Goal: Task Accomplishment & Management: Use online tool/utility

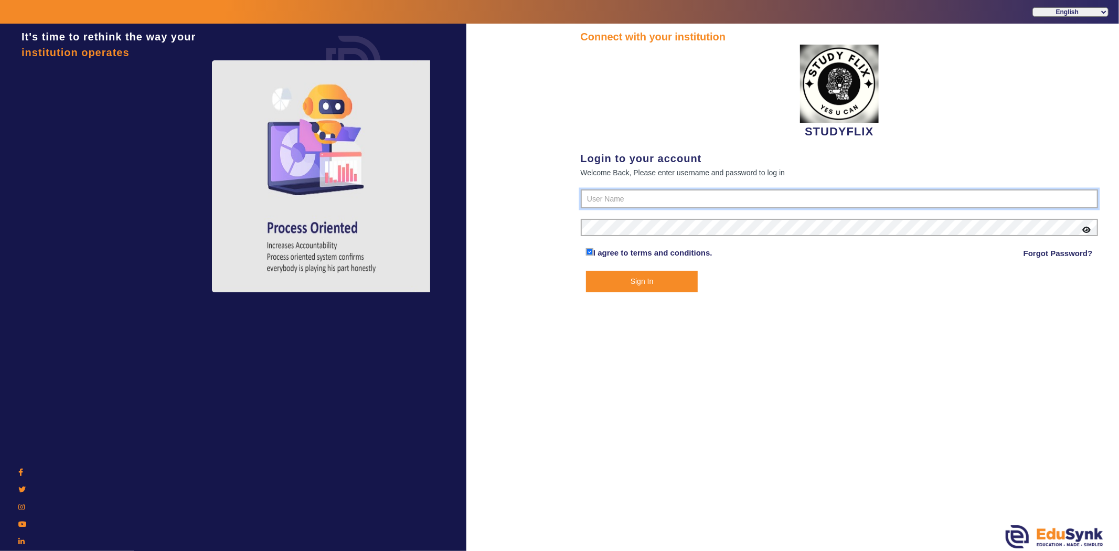
type input "6354922771"
click at [646, 271] on button "Sign In" at bounding box center [642, 282] width 112 height 22
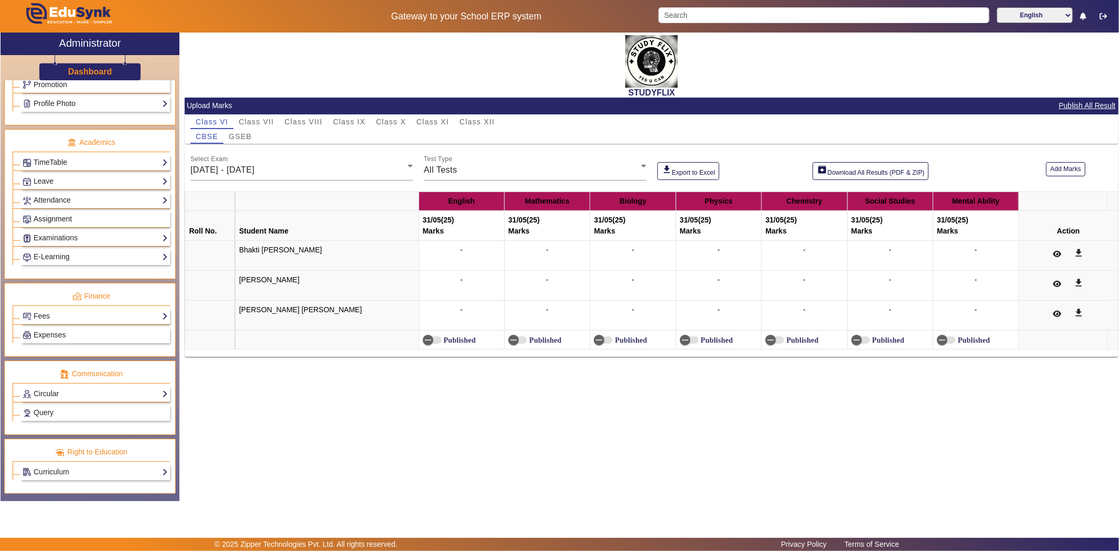
scroll to position [355, 0]
click at [58, 410] on link "Query" at bounding box center [95, 413] width 145 height 12
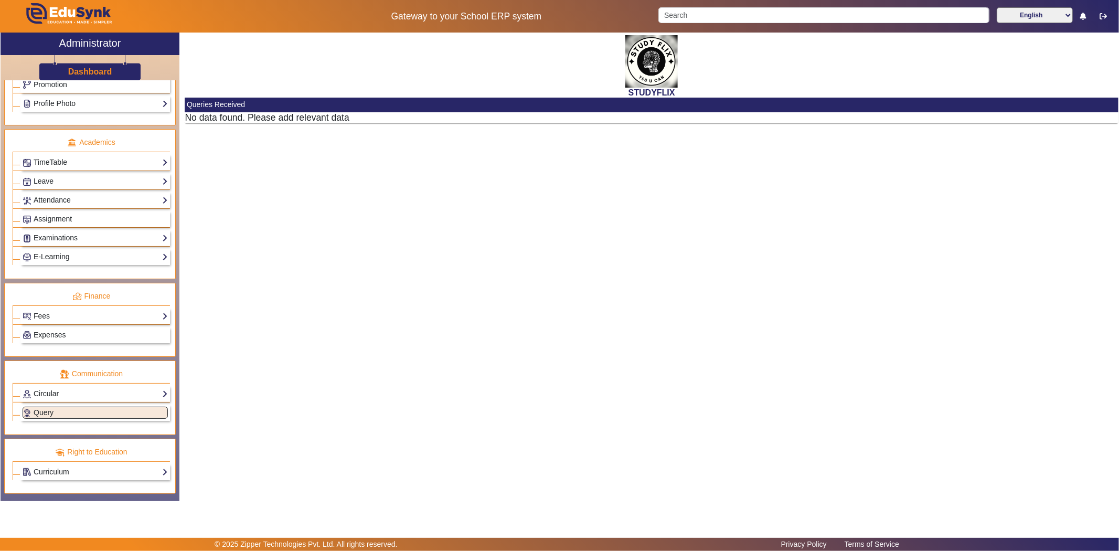
click at [58, 391] on link "Circular" at bounding box center [95, 394] width 145 height 12
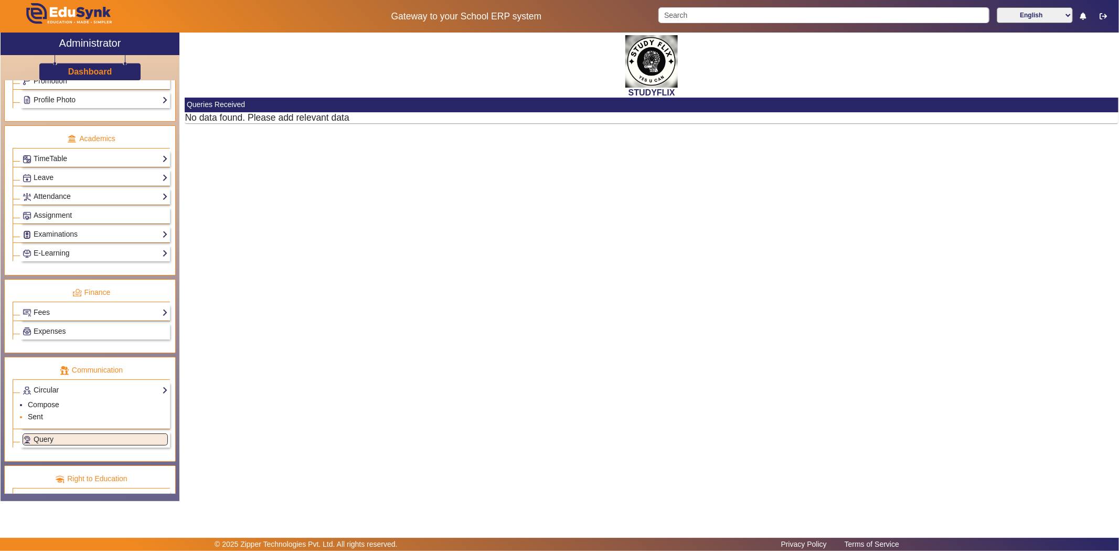
click at [39, 418] on link "Sent" at bounding box center [35, 416] width 15 height 8
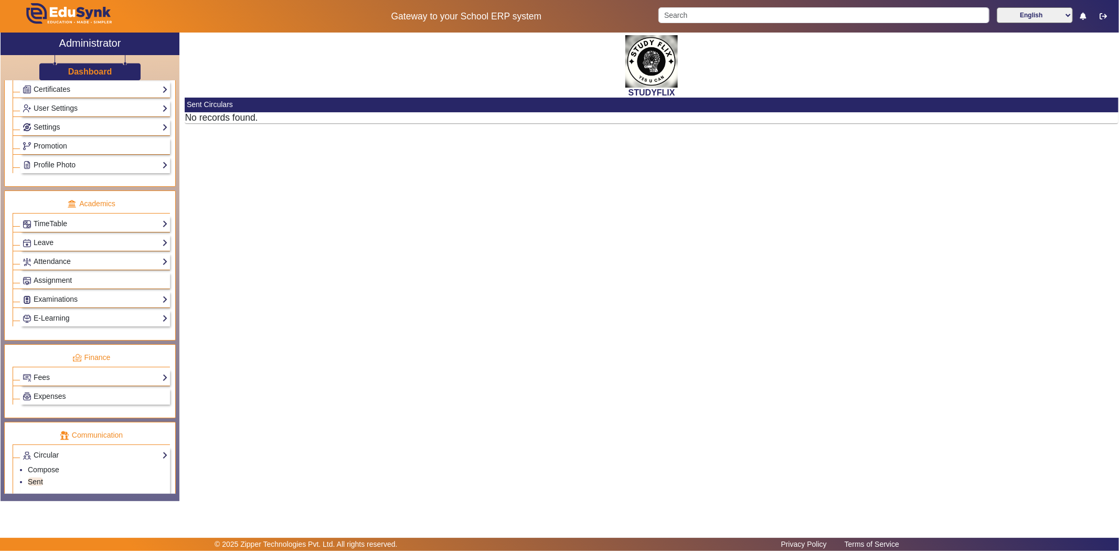
scroll to position [269, 0]
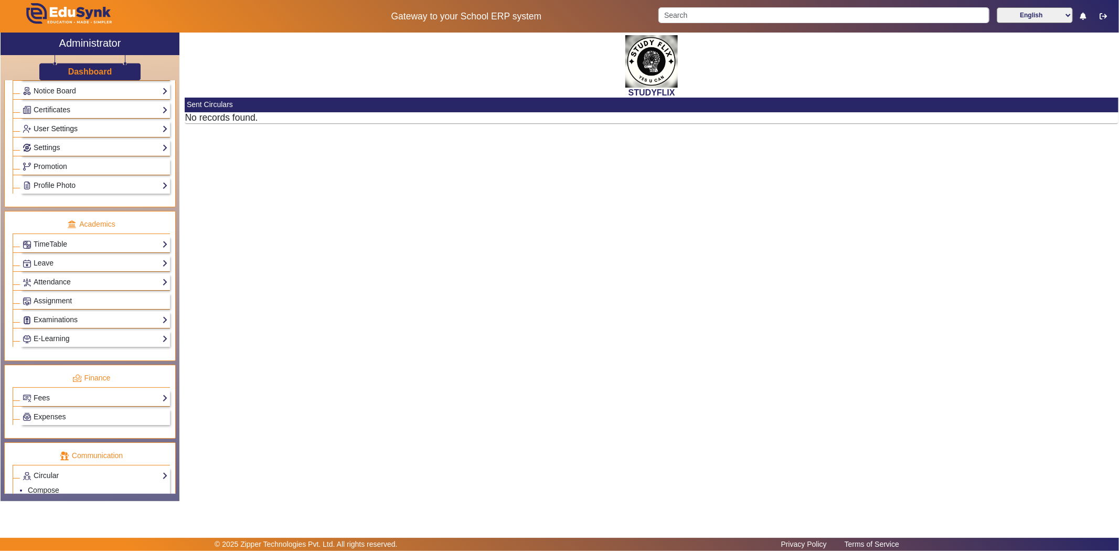
click at [55, 129] on link "User Settings" at bounding box center [95, 129] width 145 height 12
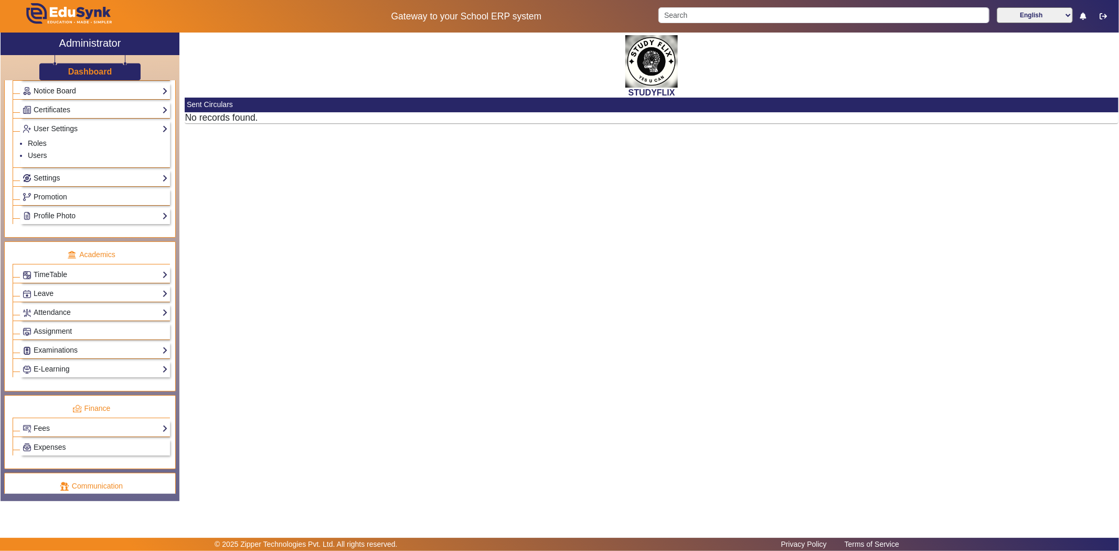
click at [56, 89] on link "Notice Board" at bounding box center [95, 91] width 145 height 12
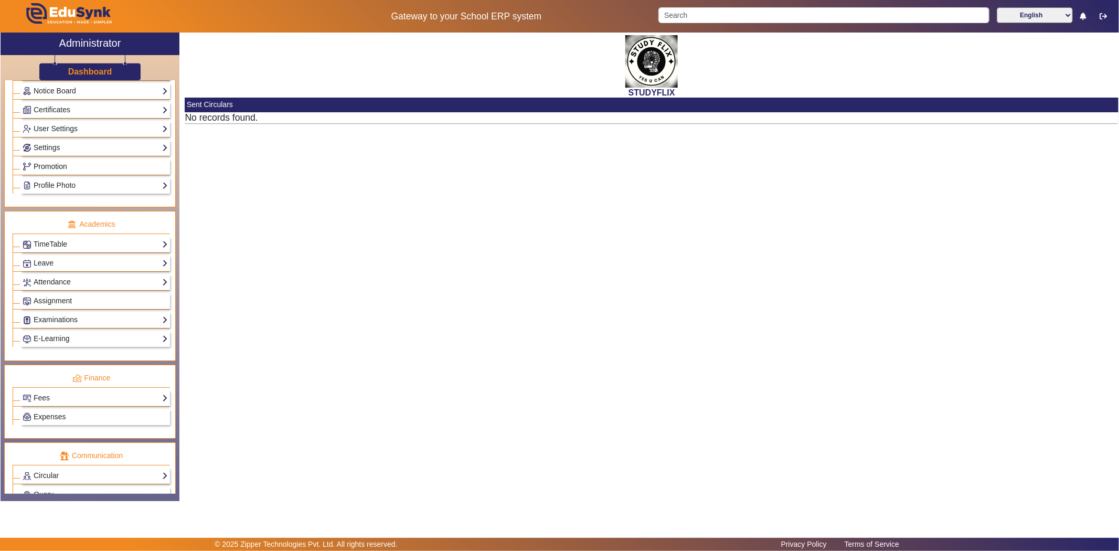
click at [51, 166] on span "Promotion" at bounding box center [51, 166] width 34 height 8
click at [49, 186] on link "Profile Photo" at bounding box center [95, 185] width 145 height 12
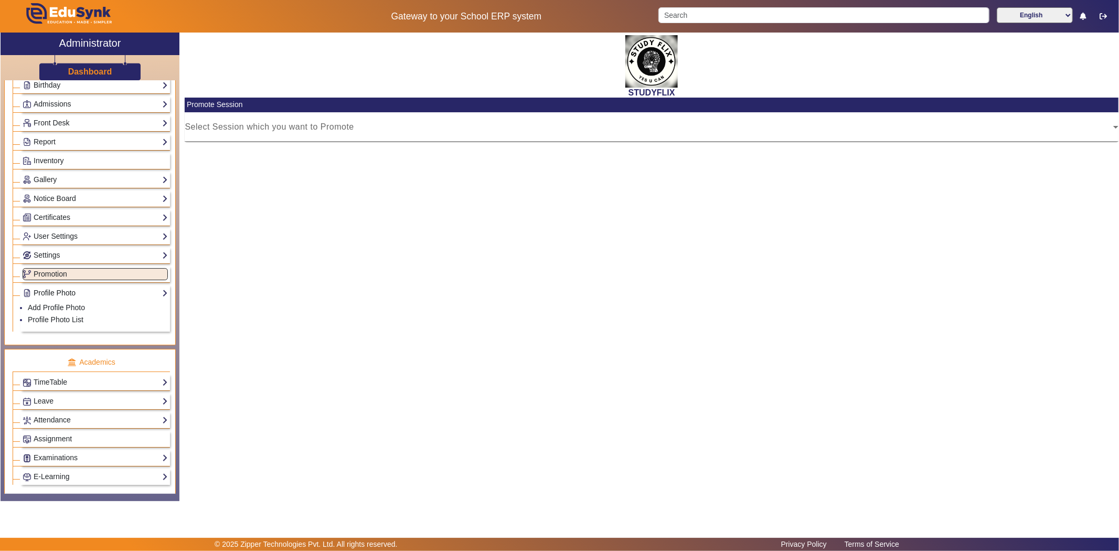
scroll to position [153, 0]
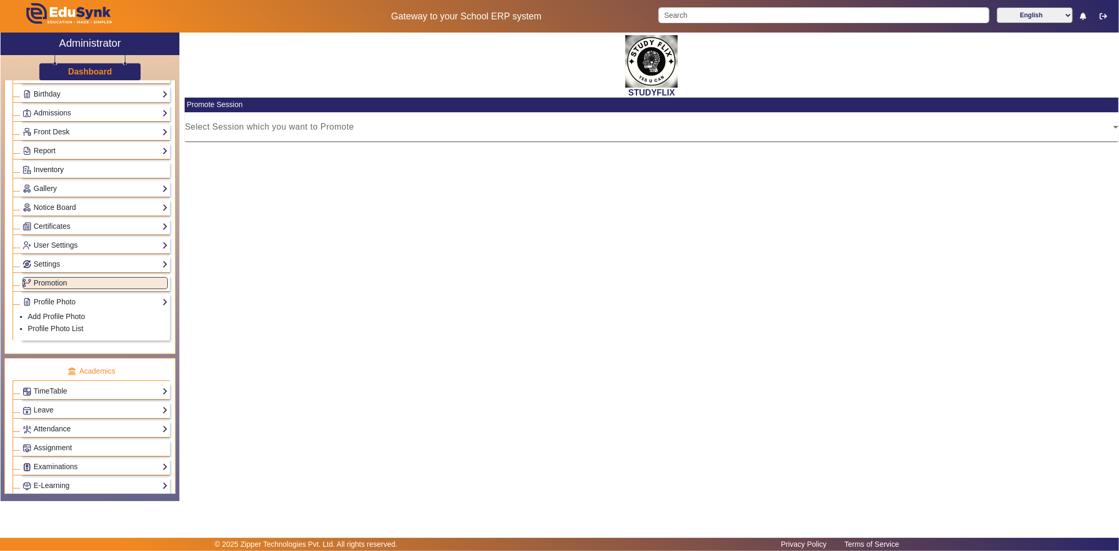
click at [47, 169] on span "Inventory" at bounding box center [49, 169] width 30 height 8
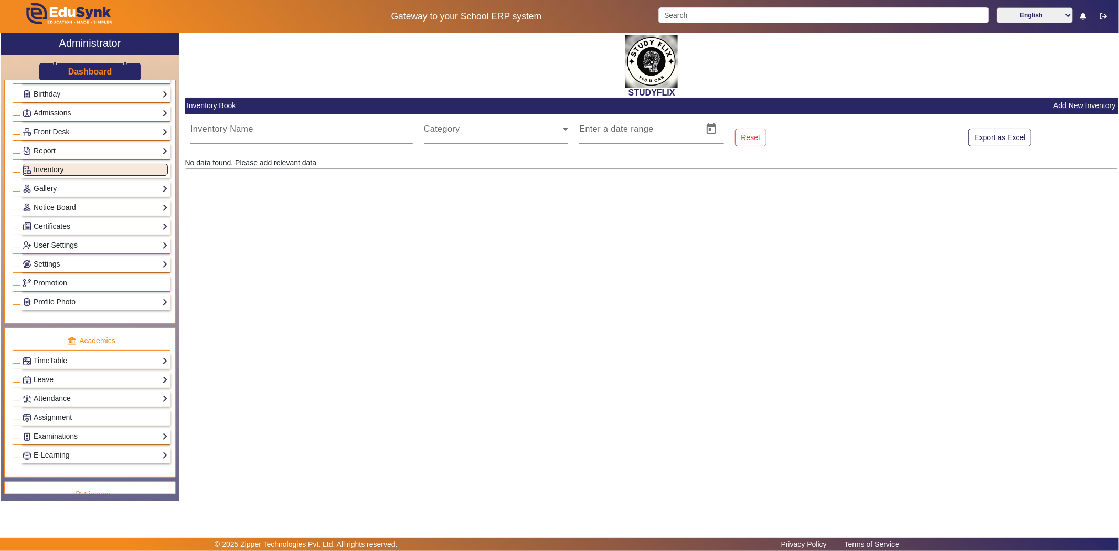
click at [48, 153] on link "Report" at bounding box center [95, 151] width 145 height 12
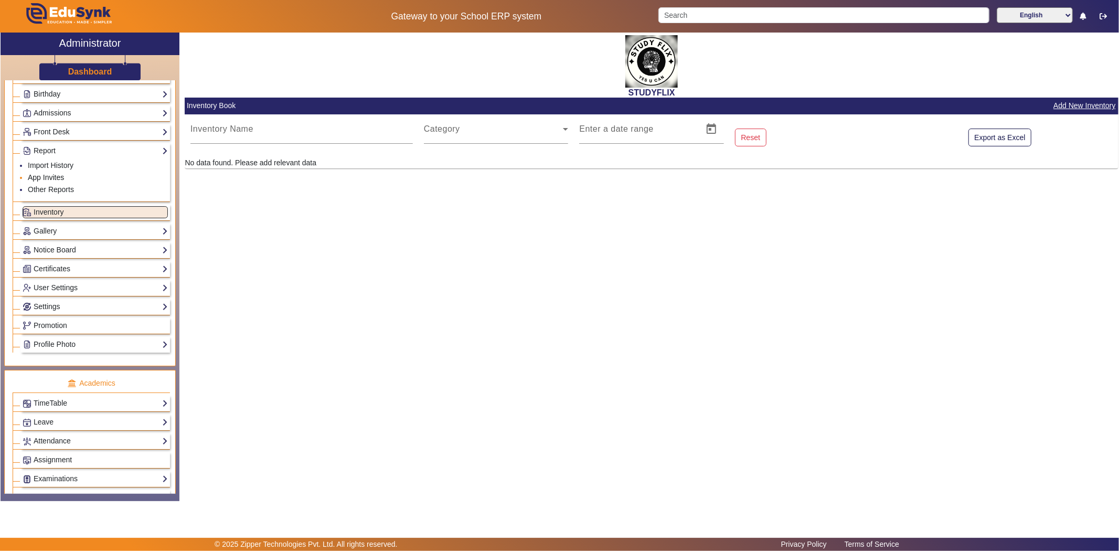
click at [47, 180] on link "App Invites" at bounding box center [46, 177] width 36 height 8
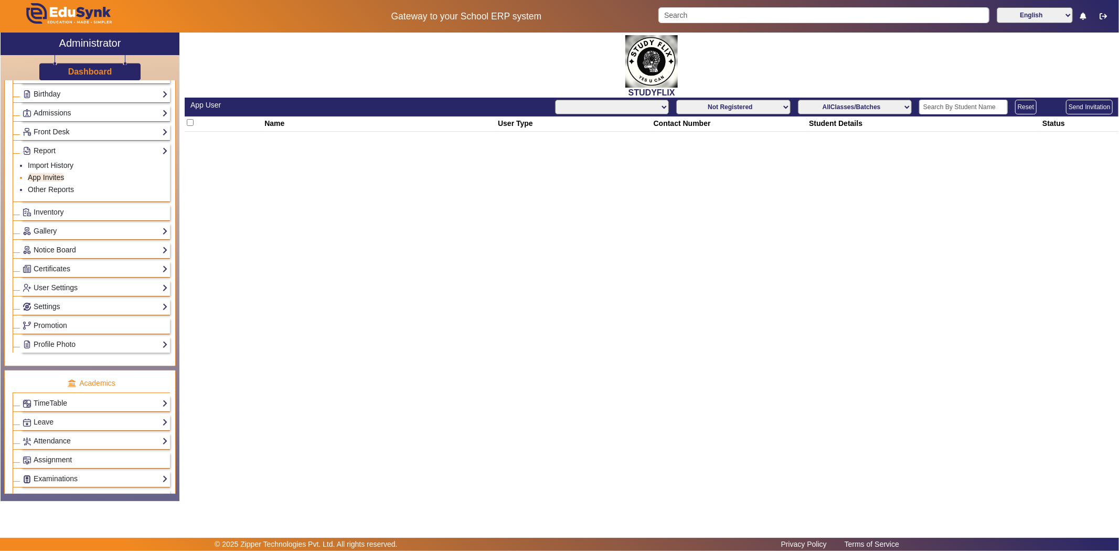
select select "All"
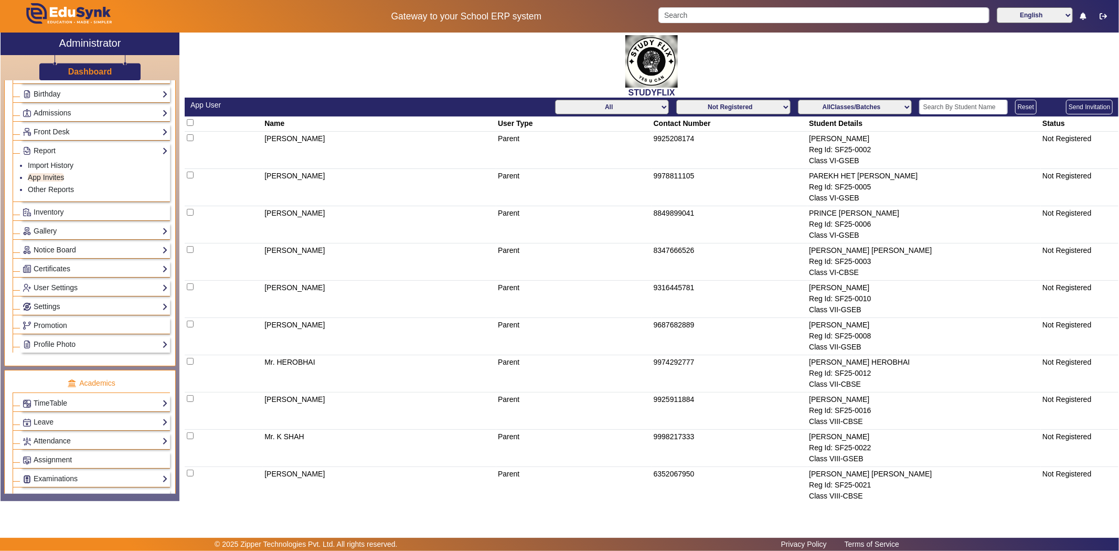
click at [775, 109] on select "Not Registered Registered" at bounding box center [733, 107] width 114 height 15
click at [676, 100] on select "Not Registered Registered" at bounding box center [733, 107] width 114 height 15
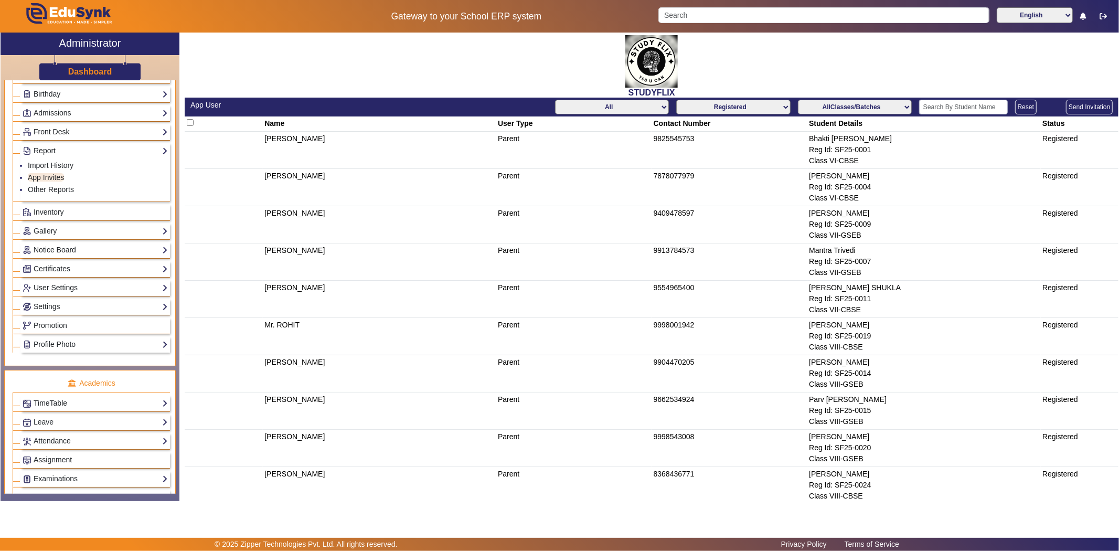
click at [775, 104] on select "Not Registered Registered" at bounding box center [733, 107] width 114 height 15
select select "not_registered"
click at [676, 100] on select "Not Registered Registered" at bounding box center [733, 107] width 114 height 15
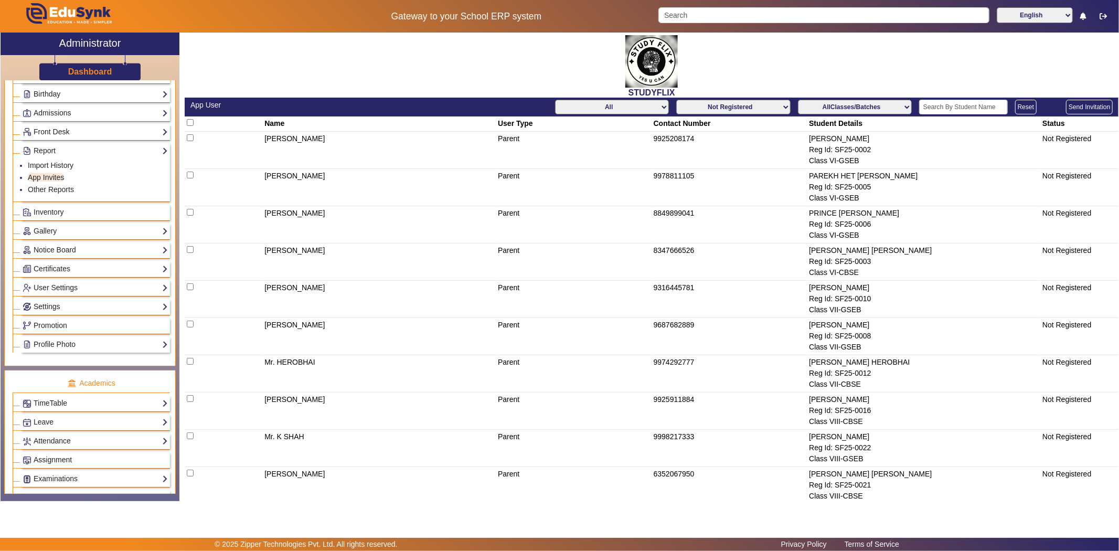
click at [189, 122] on input "checkbox" at bounding box center [190, 122] width 7 height 7
checkbox input "true"
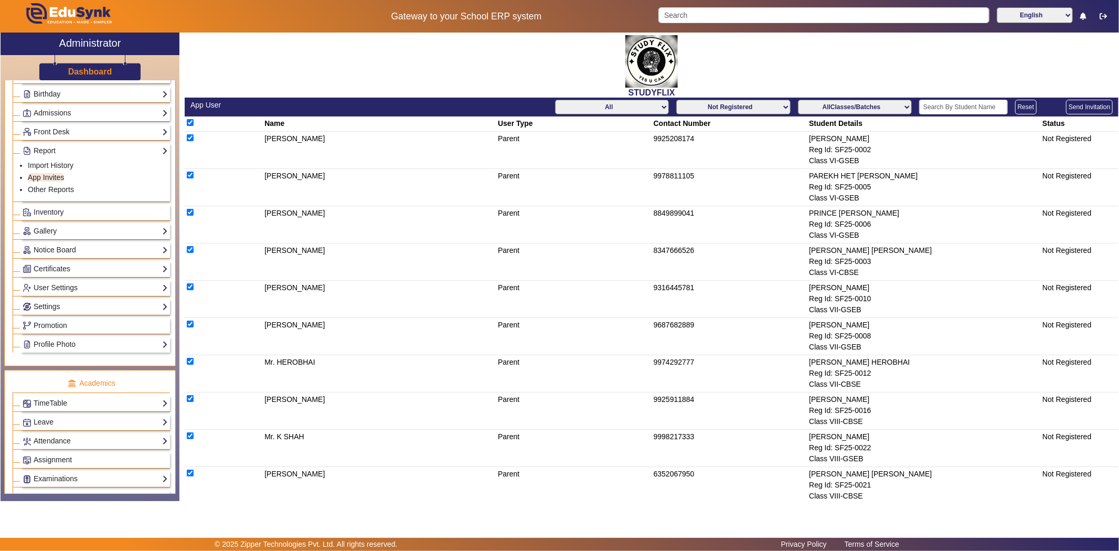
checkbox input "true"
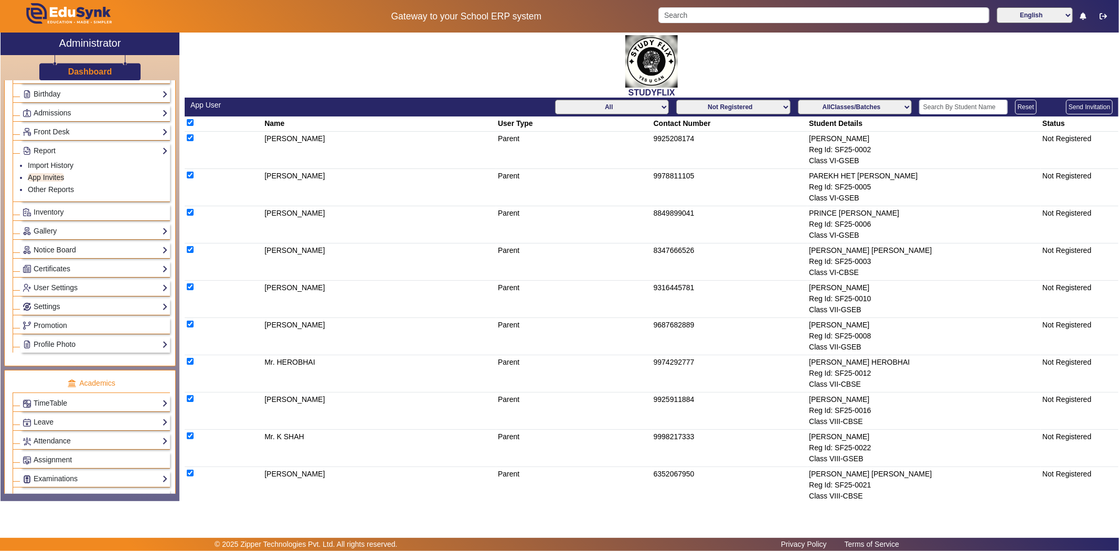
checkbox input "true"
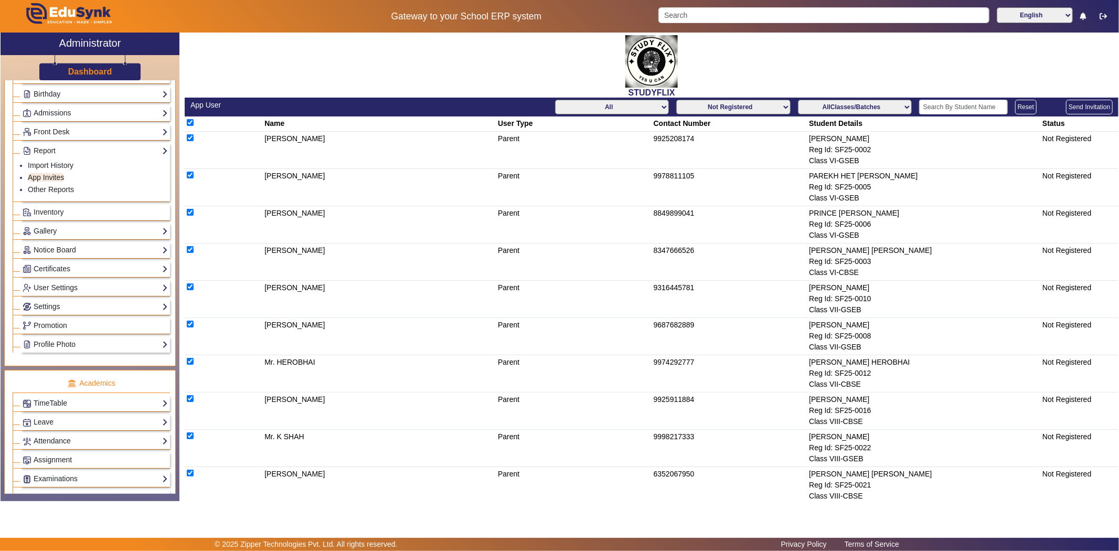
checkbox input "true"
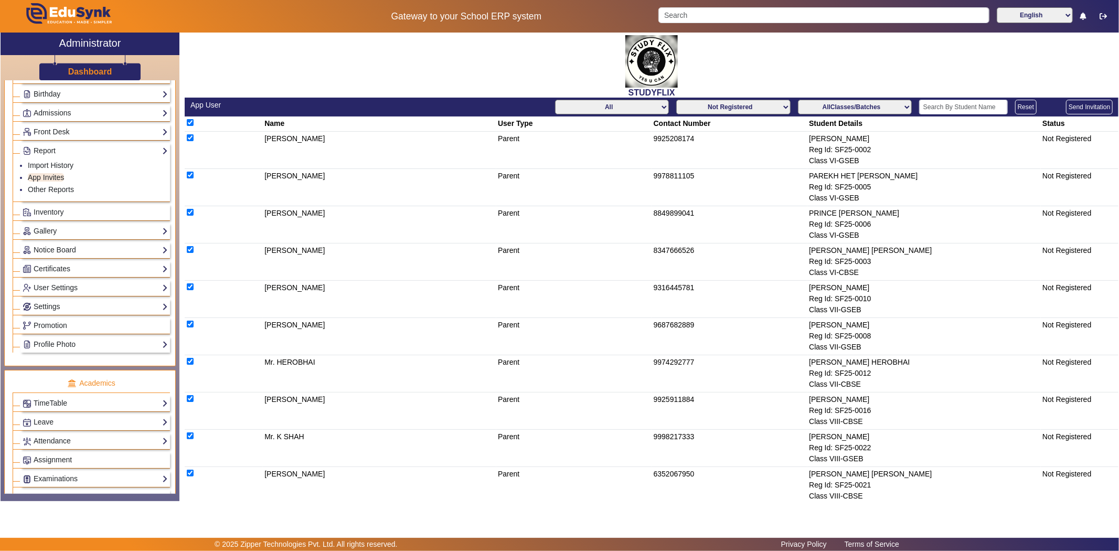
checkbox input "true"
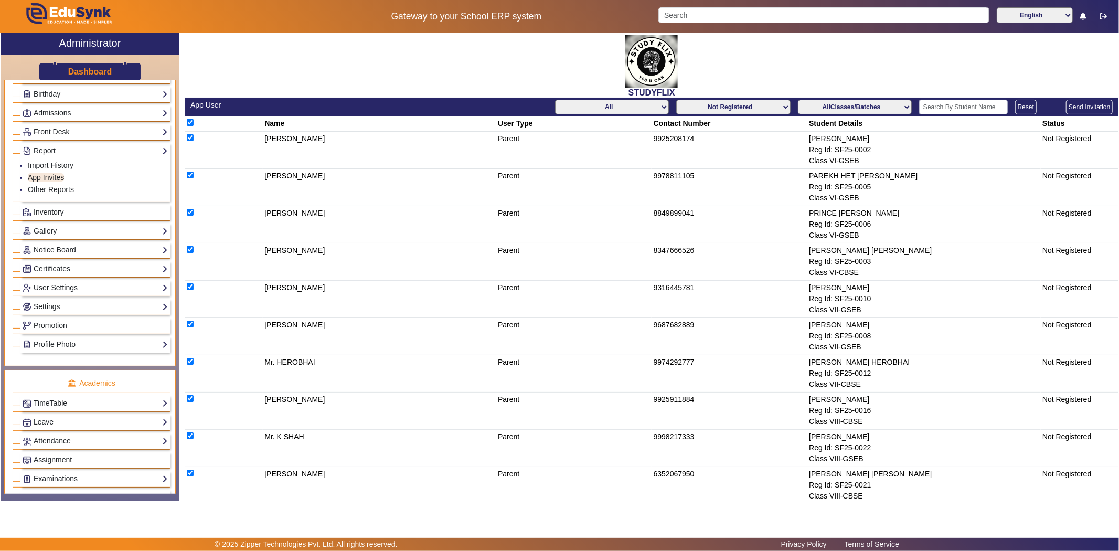
checkbox input "true"
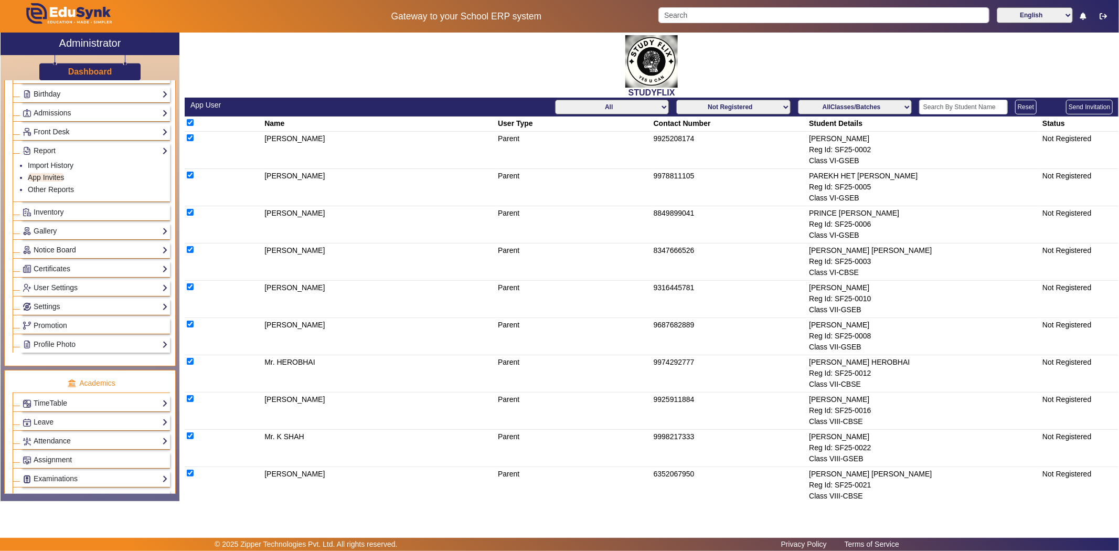
checkbox input "true"
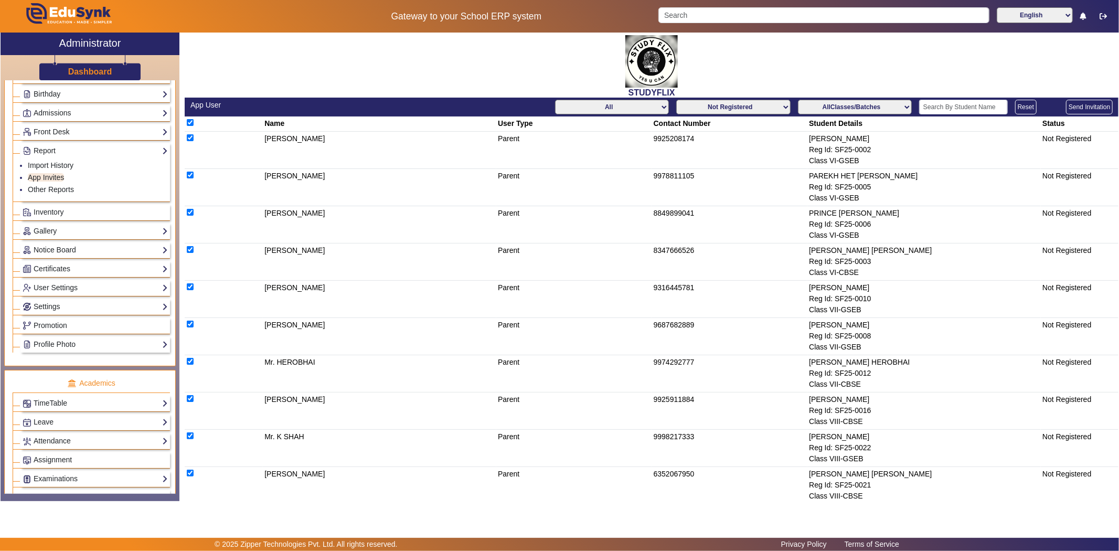
checkbox input "true"
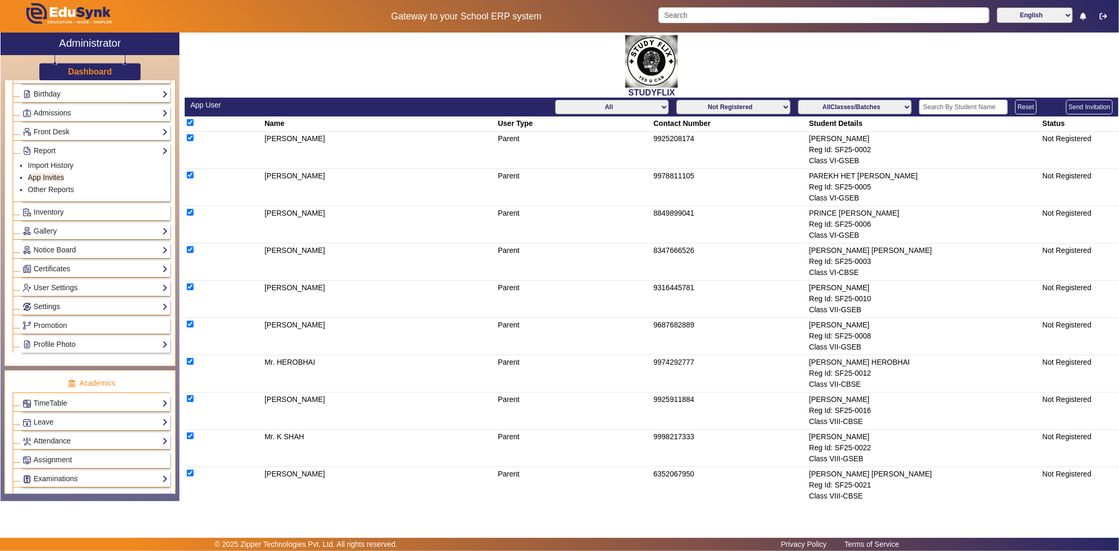
checkbox input "true"
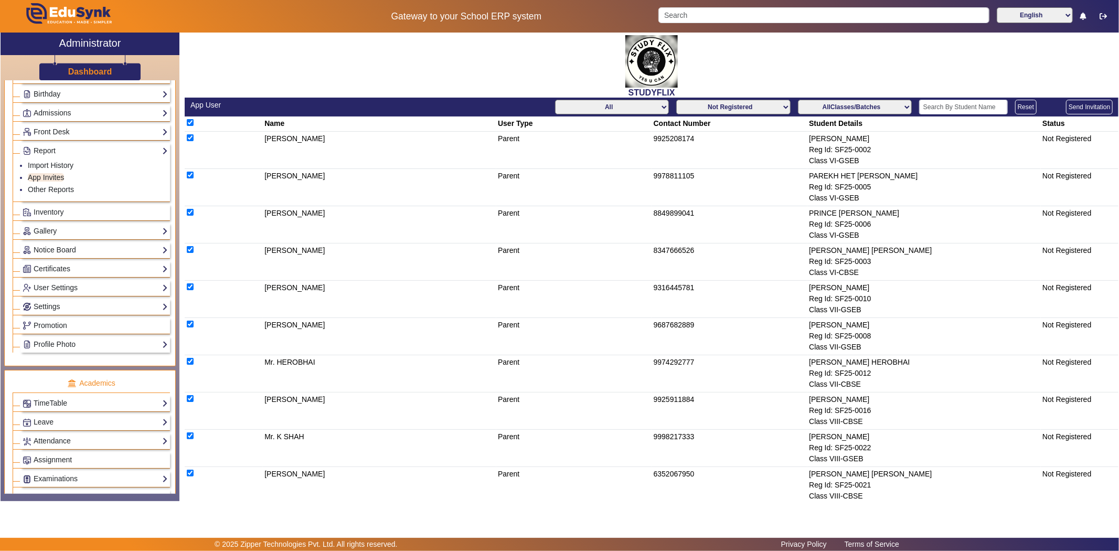
checkbox input "true"
click at [1081, 105] on button "Send Invitation" at bounding box center [1089, 107] width 47 height 15
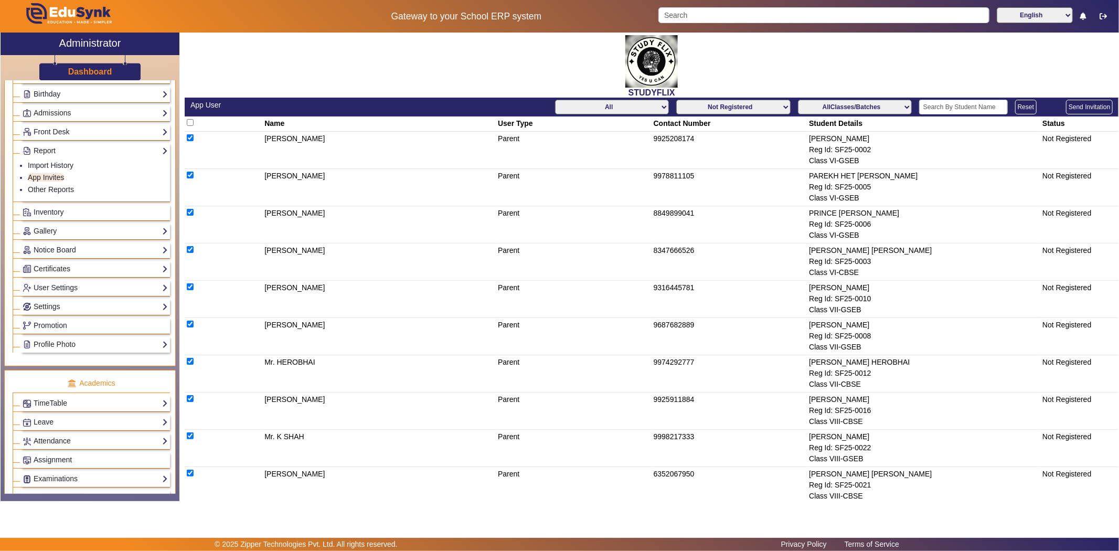
checkbox input "false"
